Goal: Task Accomplishment & Management: Use online tool/utility

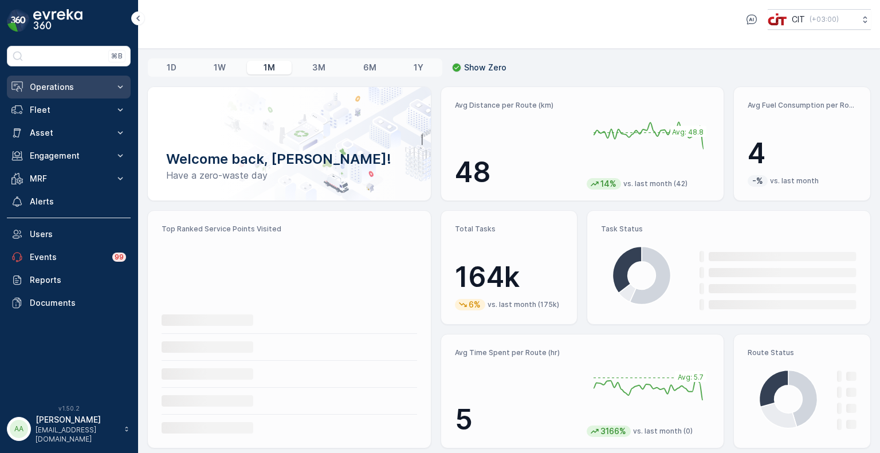
click at [52, 88] on p "Operations" at bounding box center [69, 86] width 78 height 11
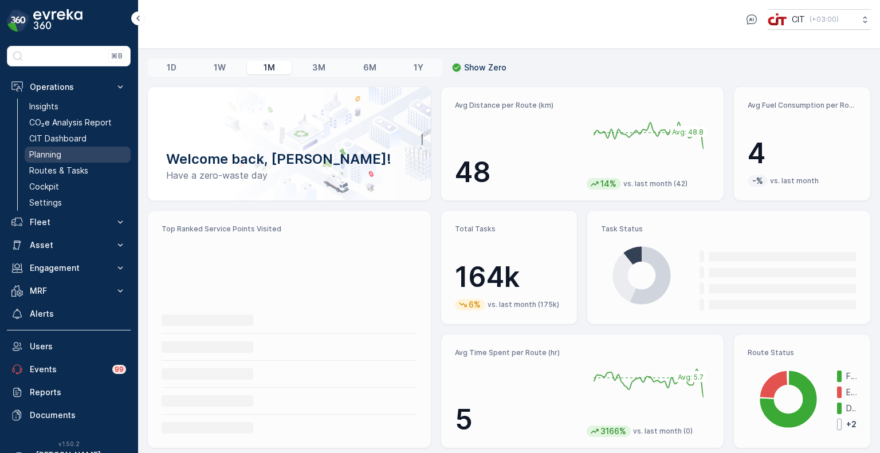
click at [48, 149] on p "Planning" at bounding box center [45, 154] width 32 height 11
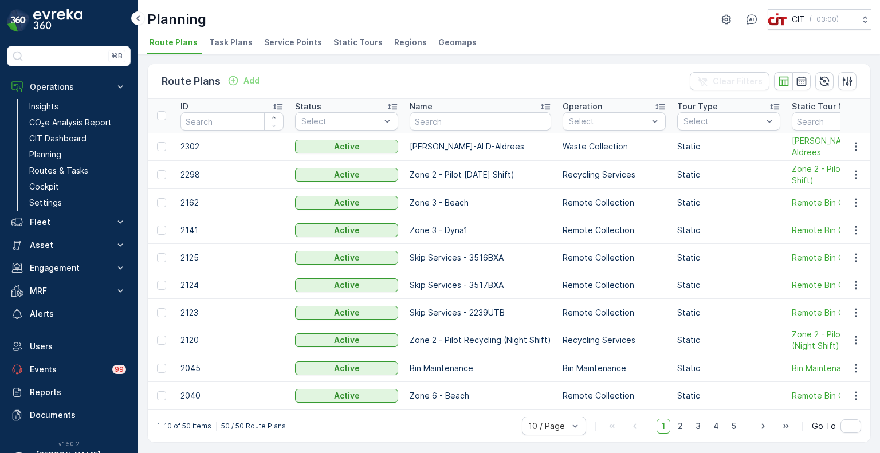
click at [301, 41] on span "Service Points" at bounding box center [293, 42] width 58 height 11
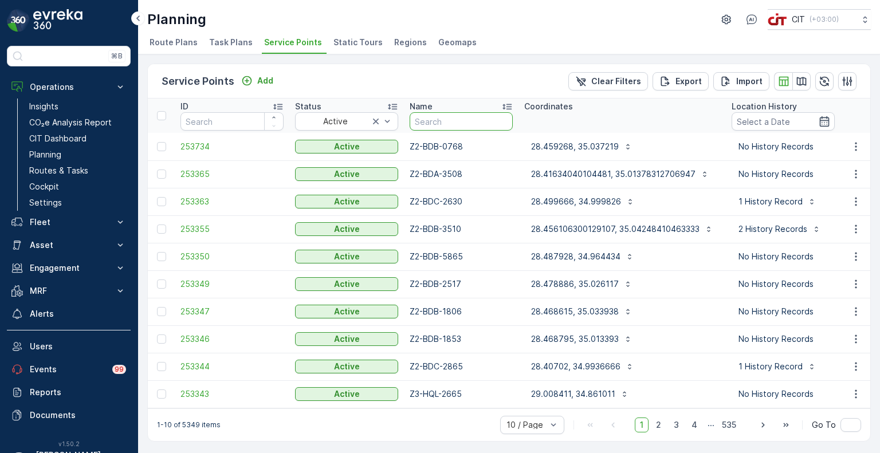
click at [453, 119] on input "text" at bounding box center [461, 121] width 103 height 18
type input "z2-m"
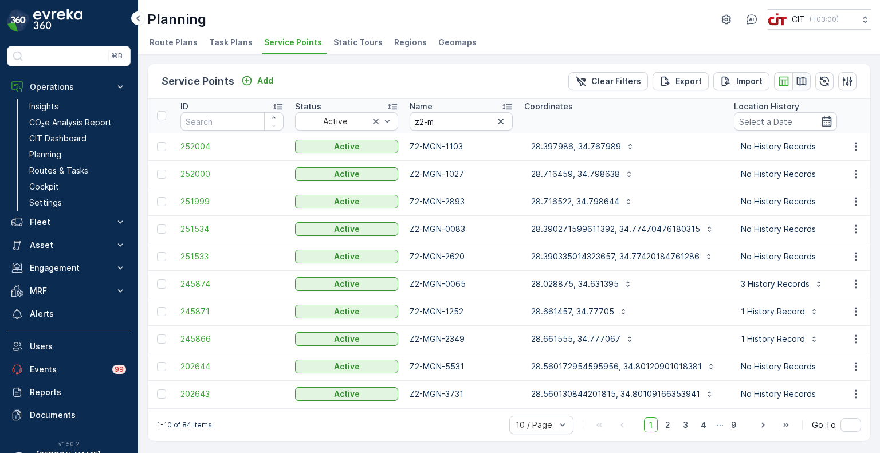
click at [803, 76] on icon "button" at bounding box center [801, 81] width 11 height 11
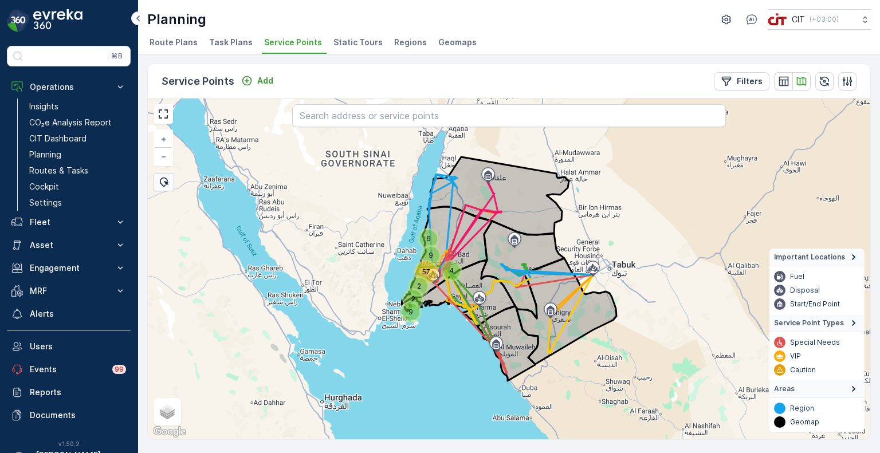
click at [422, 269] on div "57" at bounding box center [426, 271] width 19 height 19
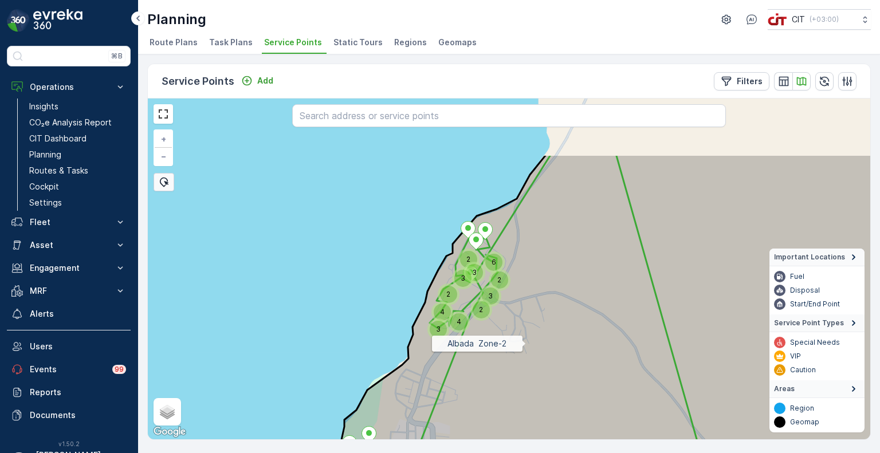
drag, startPoint x: 523, startPoint y: 278, endPoint x: 526, endPoint y: 343, distance: 64.9
click at [526, 343] on icon at bounding box center [635, 360] width 626 height 413
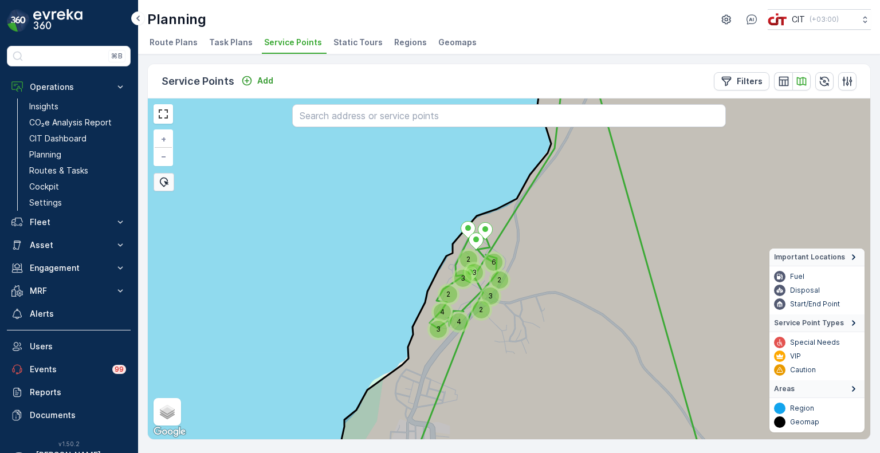
click at [161, 183] on icon at bounding box center [163, 183] width 8 height 10
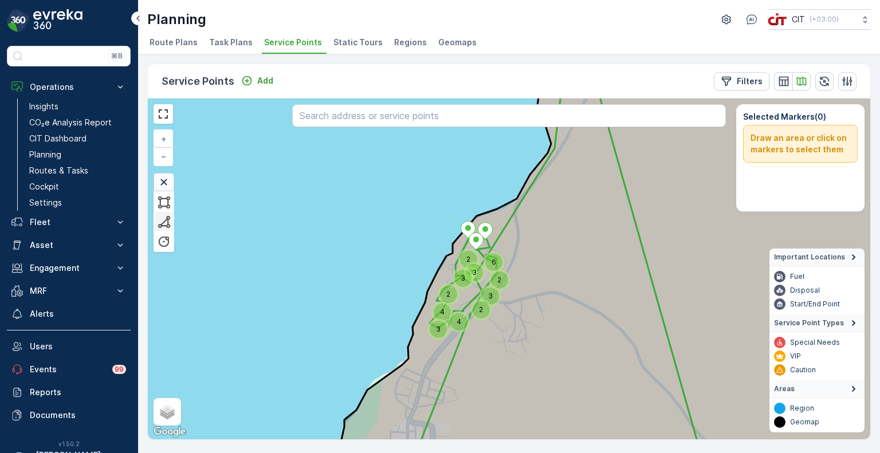
click at [165, 223] on div at bounding box center [164, 222] width 13 height 14
click at [476, 177] on div "2 3 4 2 3 6 3 2 3 2 4 Click to place first vertex + − Satellite Roadmap Terrain…" at bounding box center [509, 269] width 723 height 341
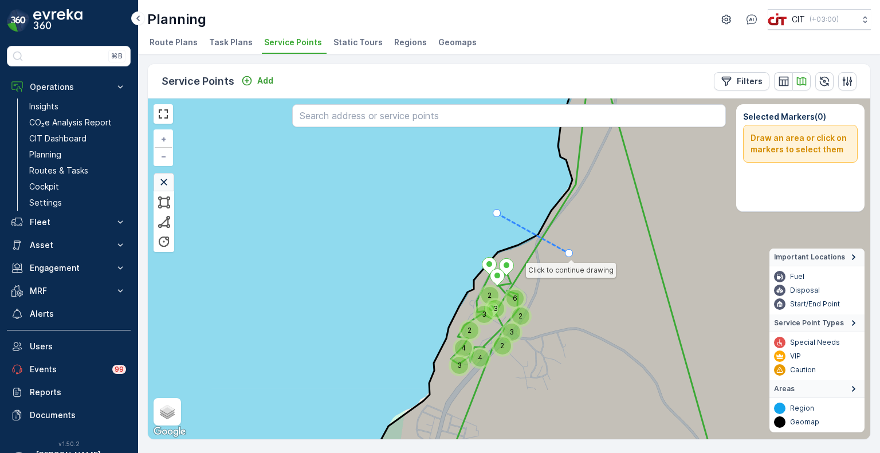
click at [570, 253] on icon at bounding box center [533, 234] width 72 height 40
click at [518, 391] on icon at bounding box center [654, 269] width 582 height 413
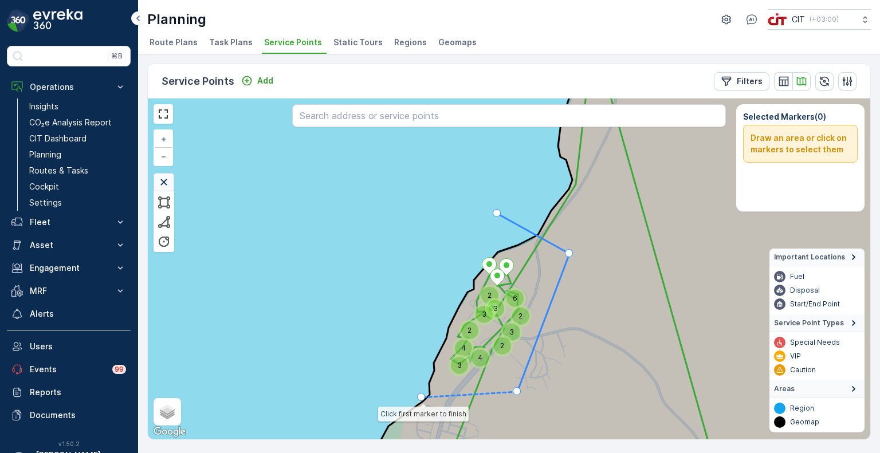
click at [422, 397] on div "3 3 2 2 3 4 2 6 2 3 4 Click first marker to finish + − Satellite Roadmap Terrai…" at bounding box center [509, 269] width 723 height 341
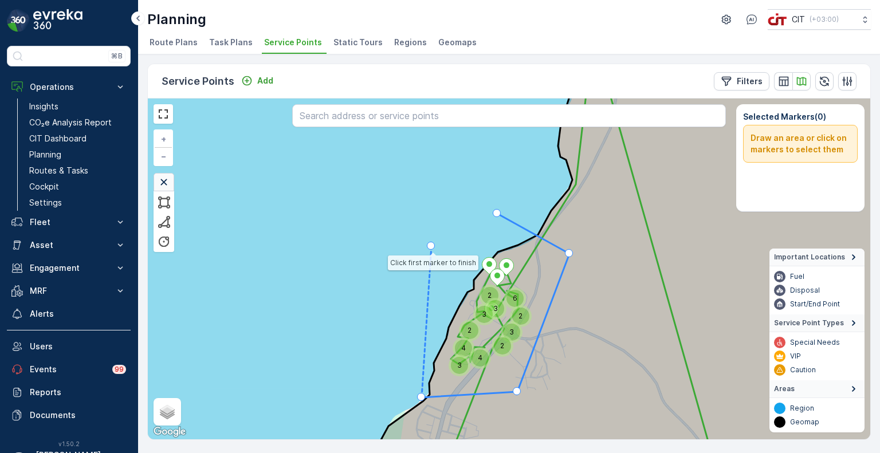
click at [432, 246] on icon at bounding box center [427, 321] width 10 height 151
click at [493, 213] on div at bounding box center [497, 213] width 8 height 8
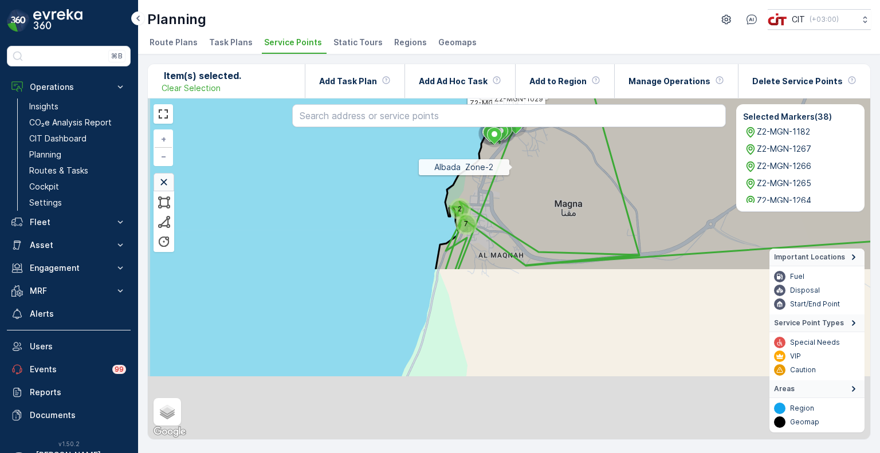
drag, startPoint x: 495, startPoint y: 368, endPoint x: 513, endPoint y: 167, distance: 202.0
click at [513, 167] on icon at bounding box center [699, 64] width 527 height 413
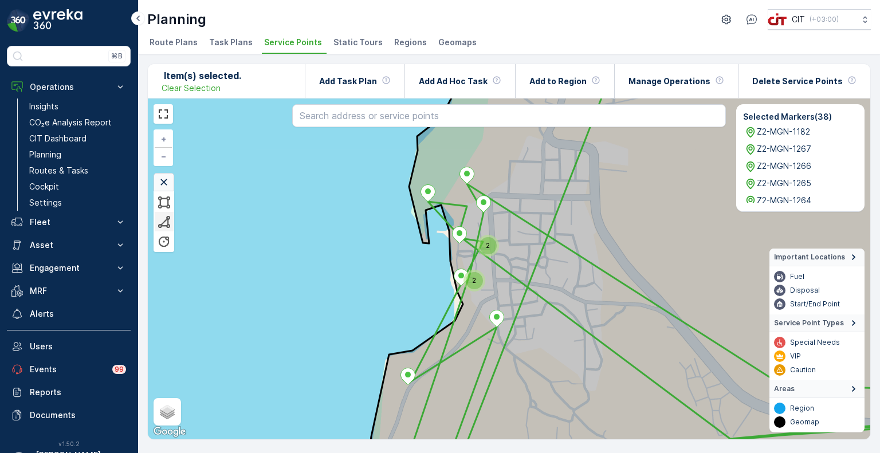
click at [170, 222] on div at bounding box center [164, 222] width 13 height 14
click at [401, 138] on div "2 2 Z2-MGN-1182 Z2-MGN-1267 Z2-MGN-1266 Z2-MGN-1265 Z2-MGN-1264 Z2-MGN-1263 Z2-…" at bounding box center [509, 269] width 723 height 341
click at [546, 144] on icon at bounding box center [473, 142] width 144 height 6
click at [493, 291] on icon at bounding box center [519, 217] width 53 height 147
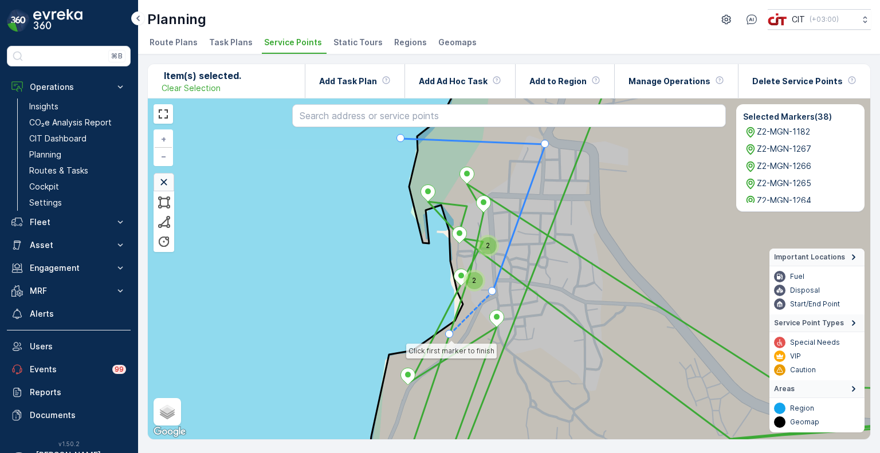
click at [457, 336] on icon at bounding box center [656, 268] width 578 height 413
click at [512, 286] on icon at bounding box center [656, 268] width 578 height 413
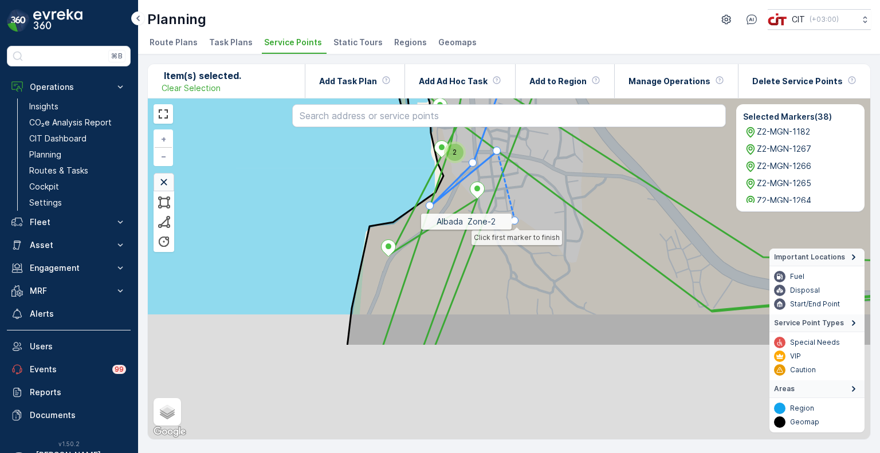
drag, startPoint x: 535, startPoint y: 350, endPoint x: 515, endPoint y: 222, distance: 129.4
click at [515, 222] on icon at bounding box center [636, 140] width 578 height 413
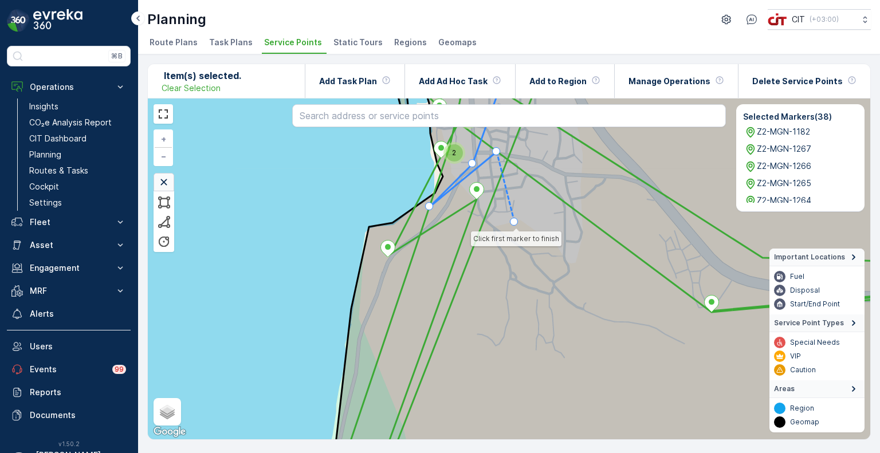
click at [515, 222] on icon at bounding box center [636, 268] width 617 height 413
click at [360, 299] on icon at bounding box center [437, 260] width 155 height 77
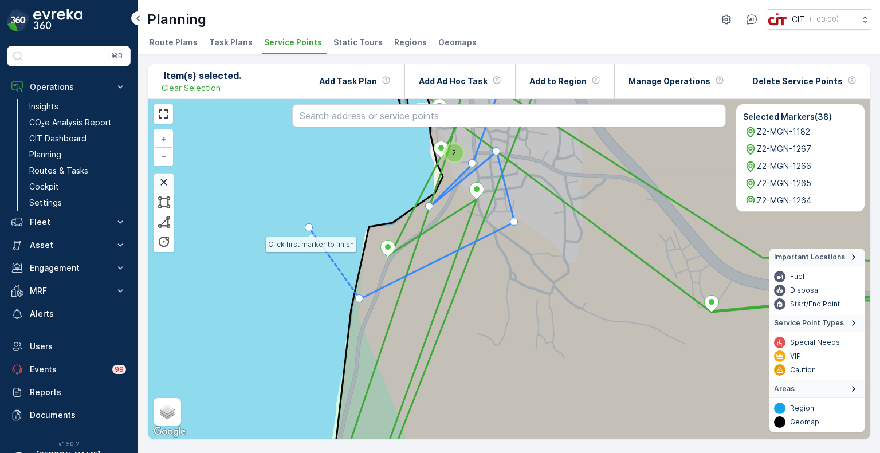
click at [309, 228] on icon at bounding box center [334, 263] width 50 height 71
drag, startPoint x: 383, startPoint y: 167, endPoint x: 371, endPoint y: 229, distance: 63.1
click at [376, 204] on div "2 2 Z2-MGN-1182 Z2-MGN-1267 Z2-MGN-1266 Z2-MGN-1265 Z2-MGN-1264 Z2-MGN-1263 Z2-…" at bounding box center [509, 269] width 723 height 341
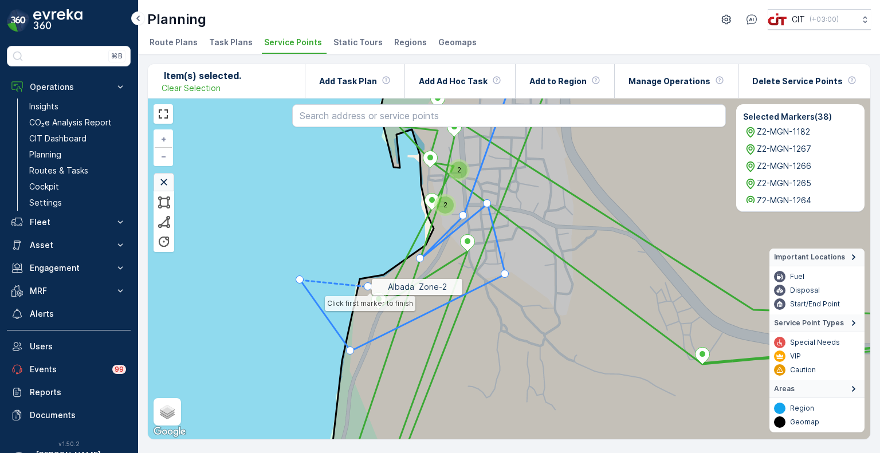
click at [368, 288] on icon at bounding box center [636, 276] width 616 height 413
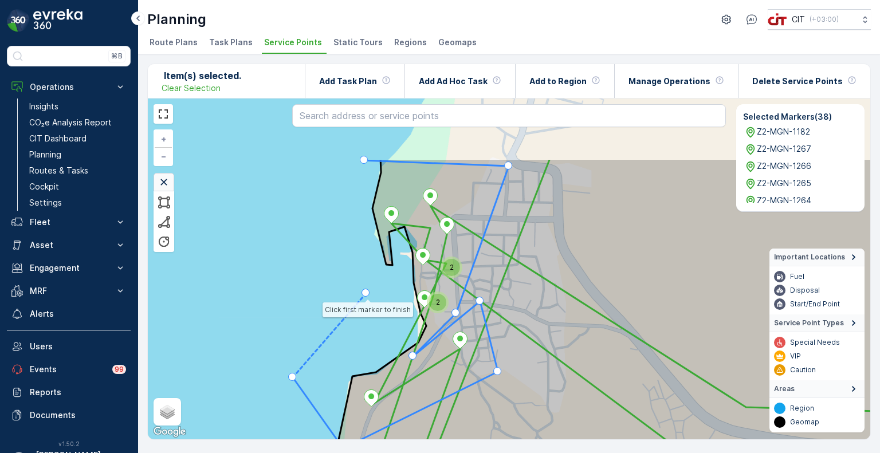
drag, startPoint x: 374, startPoint y: 189, endPoint x: 367, endPoint y: 300, distance: 110.9
click at [367, 300] on div "2 2 Z2-MGN-1182 Z2-MGN-1267 Z2-MGN-1266 Z2-MGN-1265 Z2-MGN-1264 Z2-MGN-1263 Z2-…" at bounding box center [509, 269] width 723 height 341
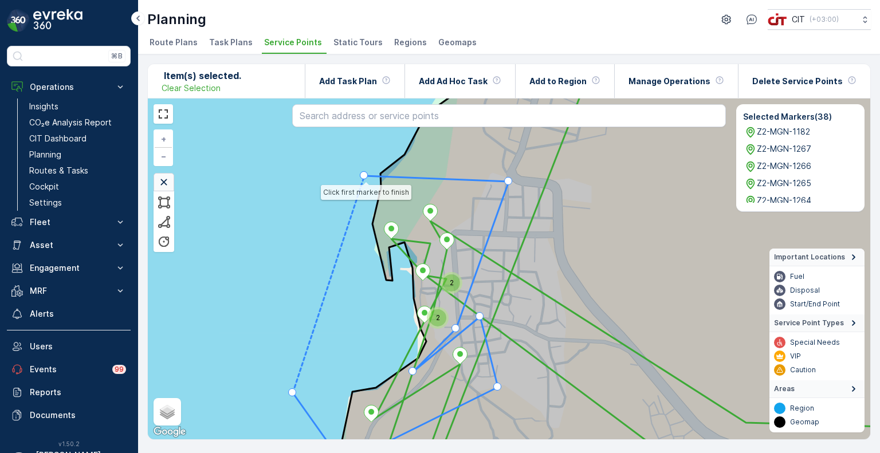
click at [367, 176] on div at bounding box center [364, 175] width 8 height 8
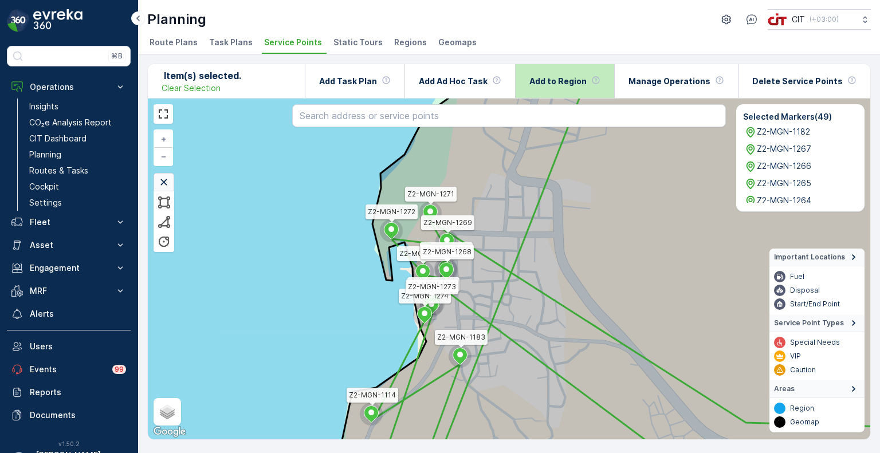
click at [567, 87] on div "Add to Region" at bounding box center [565, 81] width 71 height 34
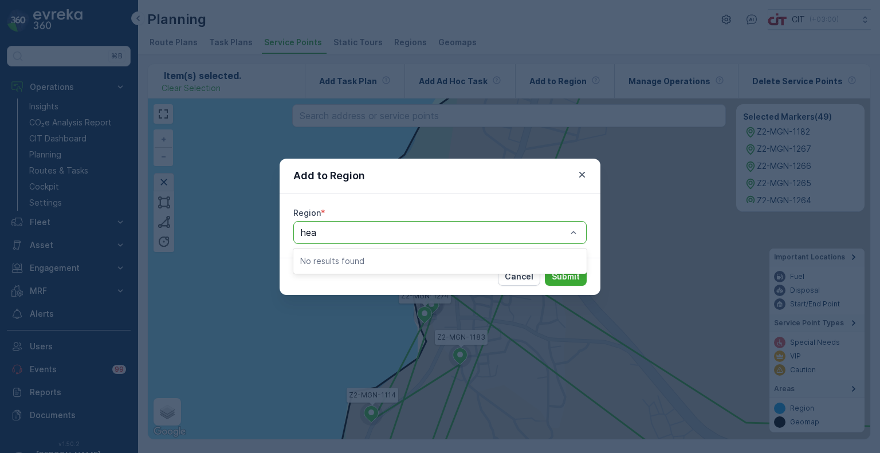
type input "he"
click at [367, 261] on span "HandHeld Devices #Route" at bounding box center [356, 261] width 113 height 10
click at [563, 280] on p "Submit" at bounding box center [566, 276] width 28 height 11
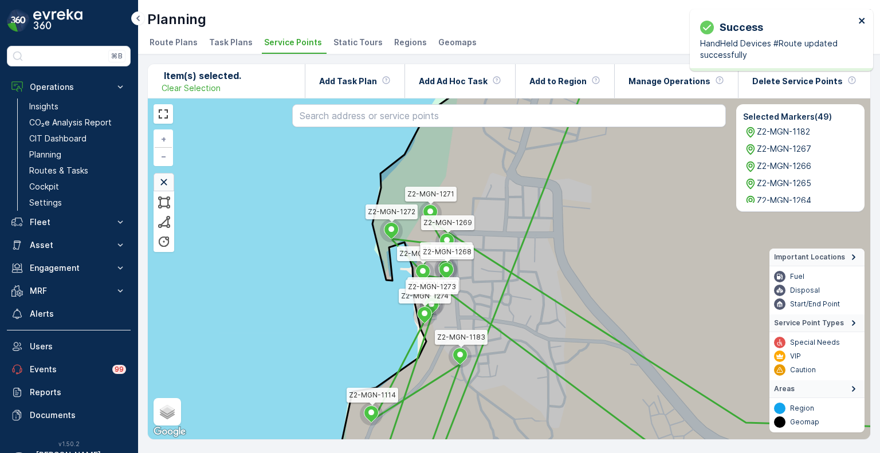
click at [862, 18] on icon "close" at bounding box center [862, 20] width 8 height 9
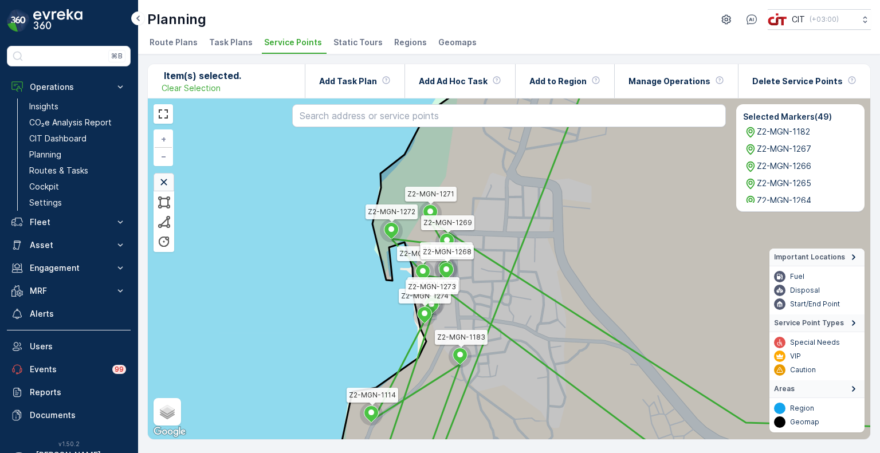
click at [236, 42] on span "Task Plans" at bounding box center [231, 42] width 44 height 11
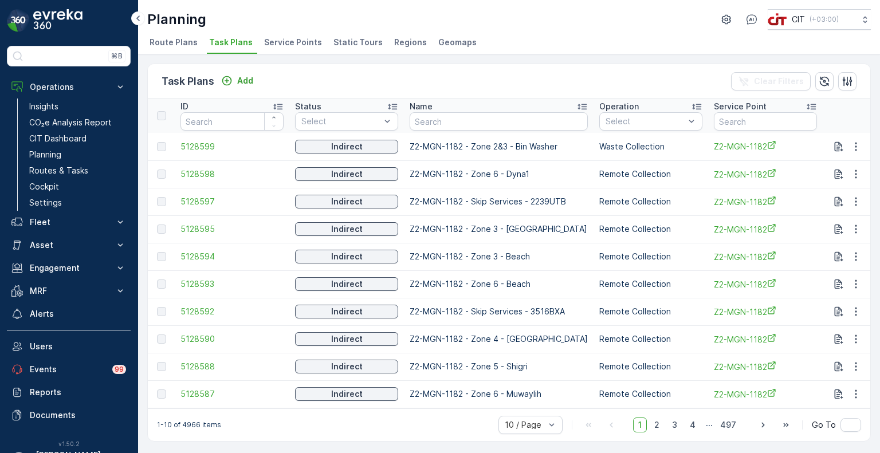
click at [296, 40] on span "Service Points" at bounding box center [293, 42] width 58 height 11
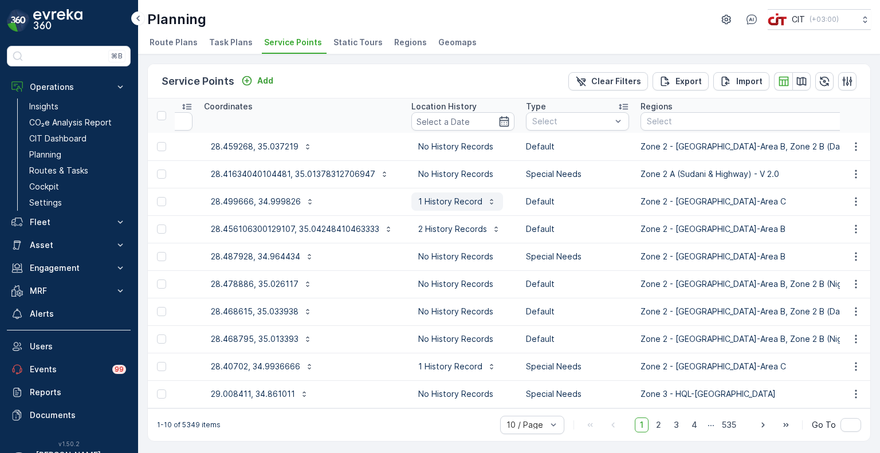
scroll to position [0, 370]
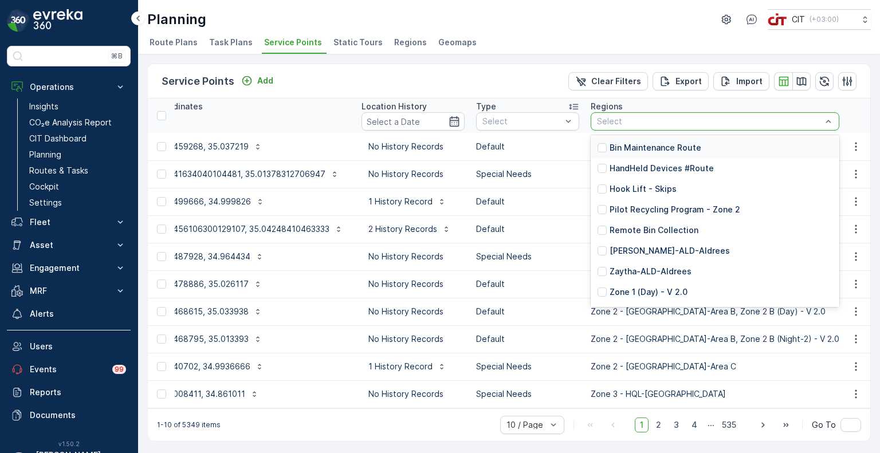
click at [680, 127] on div "Select" at bounding box center [715, 121] width 249 height 18
click at [658, 167] on p "HandHeld Devices #Route" at bounding box center [662, 168] width 104 height 11
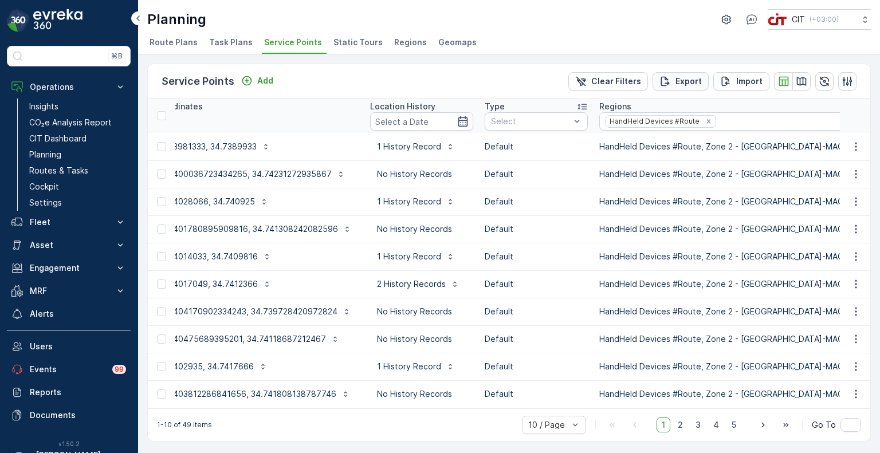
click at [681, 77] on p "Export" at bounding box center [689, 81] width 26 height 11
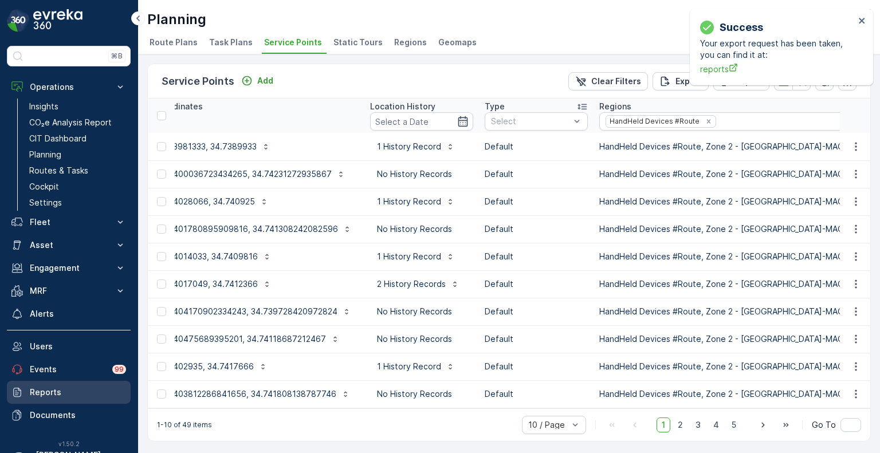
click at [43, 387] on p "Reports" at bounding box center [78, 392] width 96 height 11
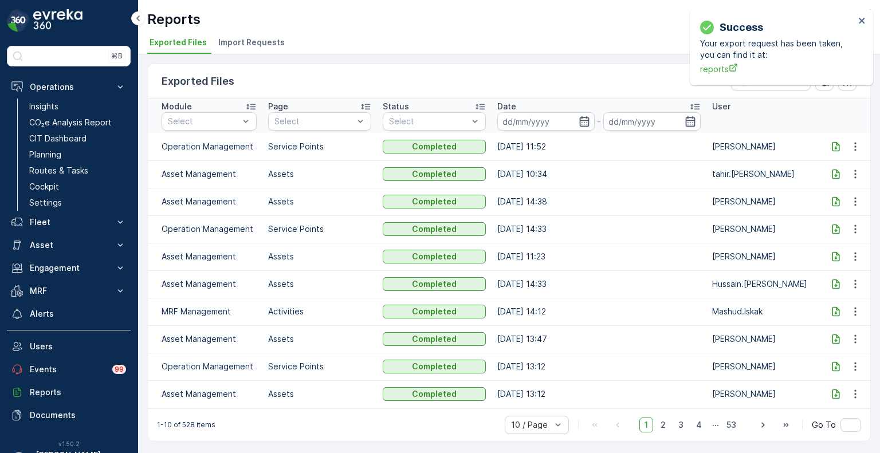
click at [839, 147] on icon at bounding box center [835, 146] width 11 height 11
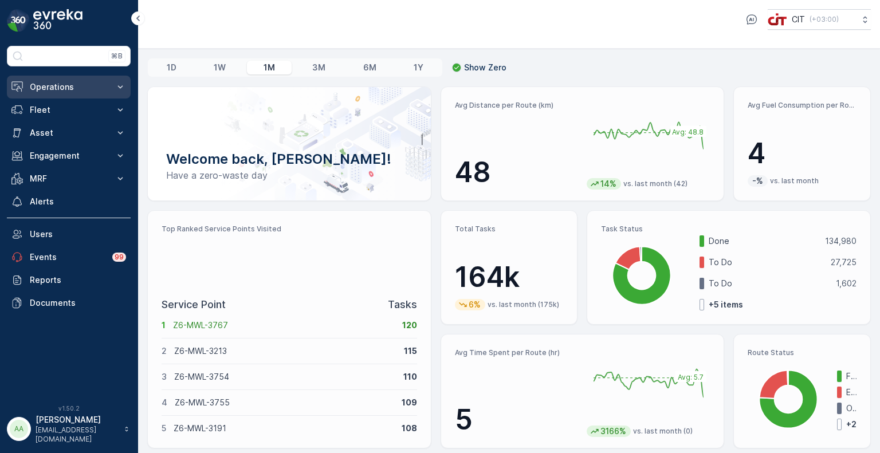
click at [56, 87] on p "Operations" at bounding box center [69, 86] width 78 height 11
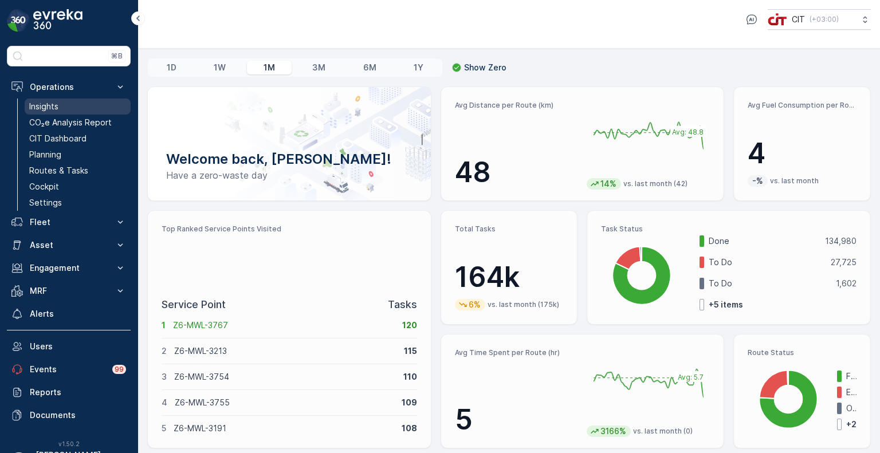
click at [55, 112] on link "Insights" at bounding box center [78, 107] width 106 height 16
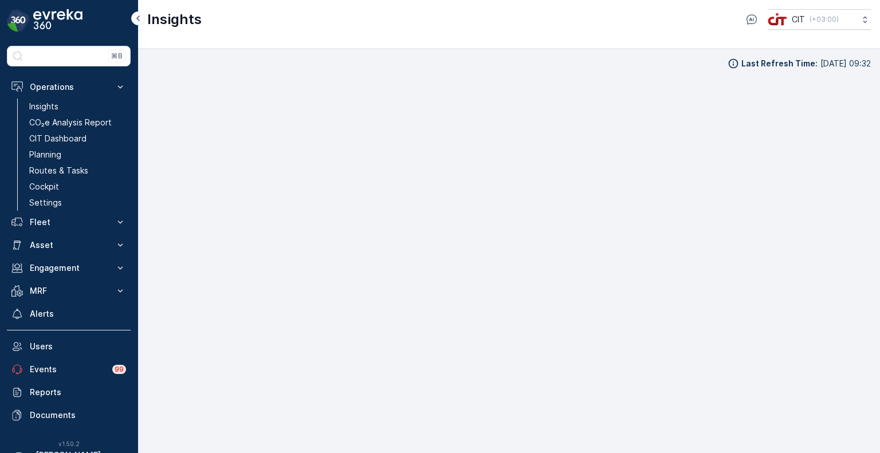
scroll to position [9, 0]
